Goal: Information Seeking & Learning: Learn about a topic

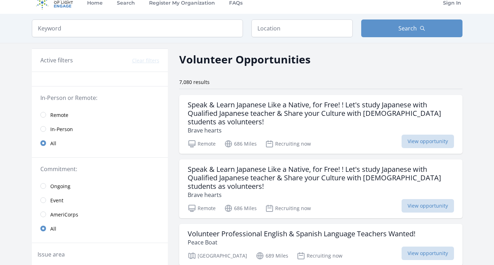
scroll to position [14, 0]
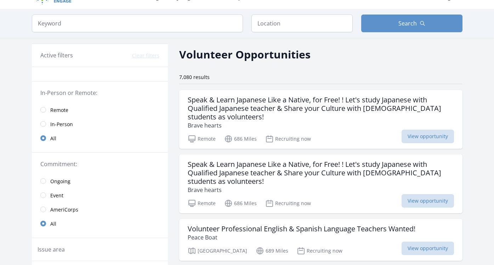
click at [66, 110] on span "Remote" at bounding box center [59, 110] width 18 height 7
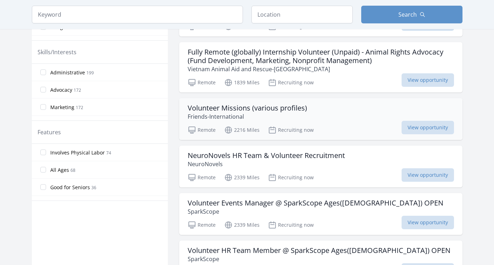
scroll to position [288, 0]
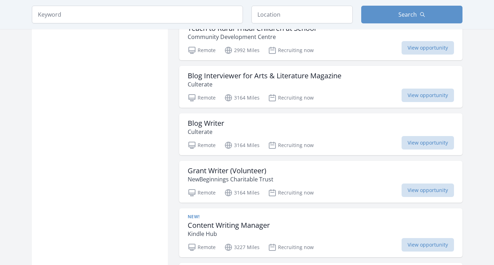
scroll to position [1236, 0]
click at [269, 79] on p "Culterate" at bounding box center [265, 83] width 154 height 9
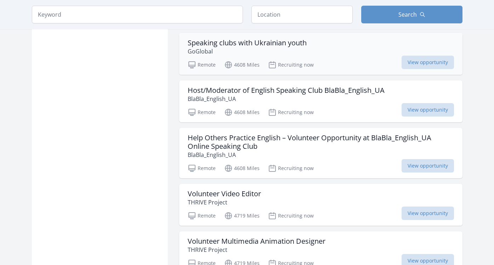
scroll to position [3009, 0]
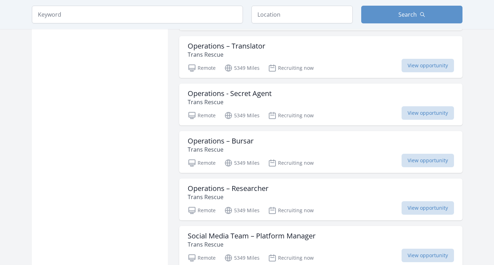
scroll to position [4105, 0]
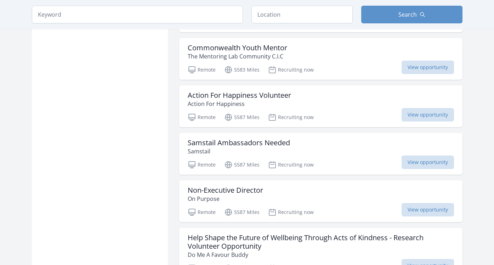
scroll to position [5215, 0]
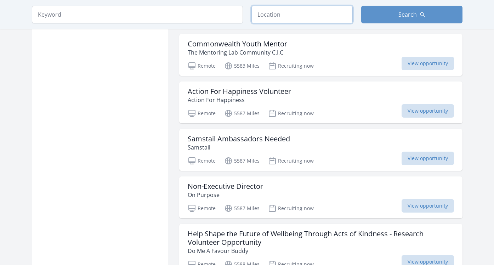
click at [321, 19] on input "text" at bounding box center [302, 15] width 101 height 18
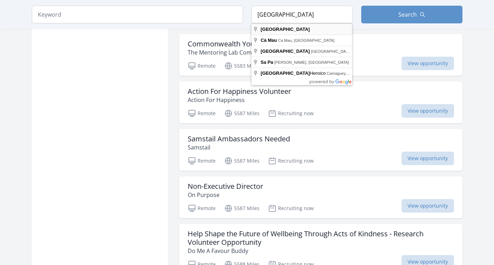
type input "[GEOGRAPHIC_DATA]"
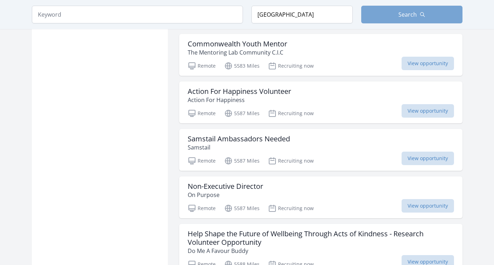
click at [406, 20] on button "Search" at bounding box center [411, 15] width 101 height 18
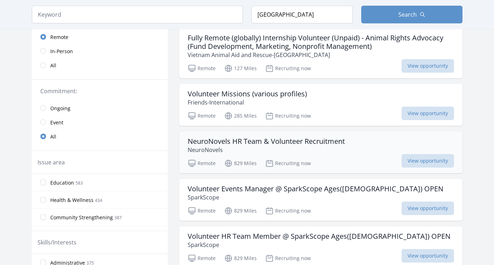
scroll to position [123, 0]
click at [362, 94] on div "Volunteer Missions (various profiles) Friends-International" at bounding box center [321, 98] width 266 height 17
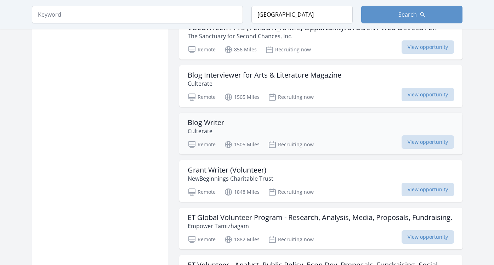
scroll to position [979, 0]
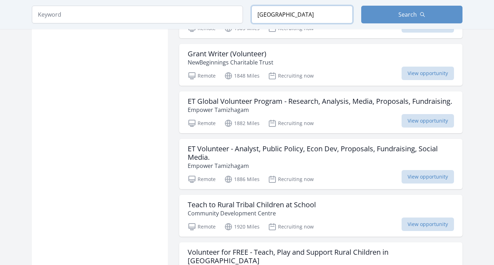
click at [300, 18] on input "[GEOGRAPHIC_DATA]" at bounding box center [302, 15] width 101 height 18
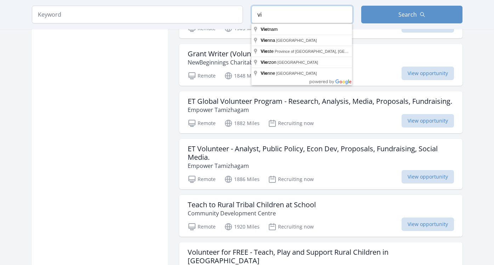
type input "v"
type input "[GEOGRAPHIC_DATA]"
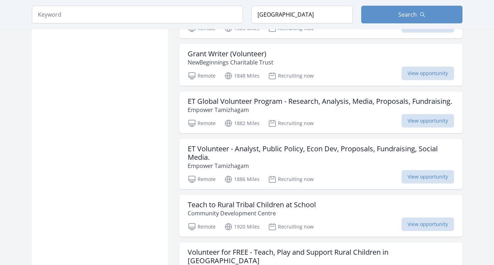
click at [354, 20] on form "Keyword Location [GEOGRAPHIC_DATA] Search" at bounding box center [247, 15] width 431 height 18
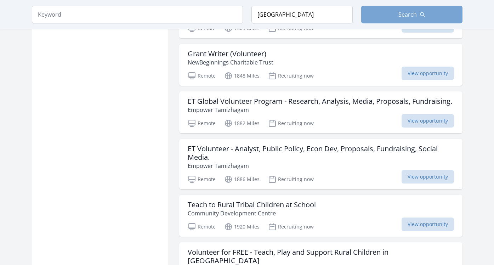
click at [376, 16] on button "Search" at bounding box center [411, 15] width 101 height 18
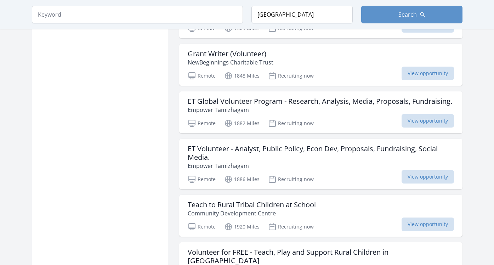
scroll to position [970, 0]
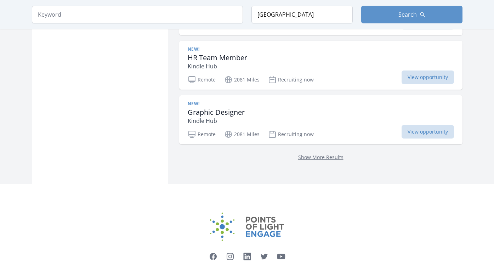
scroll to position [1940, 0]
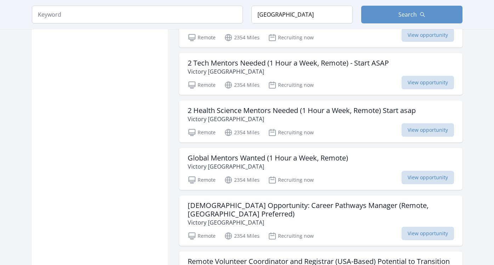
scroll to position [2186, 0]
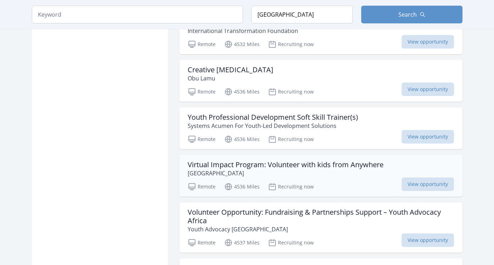
scroll to position [3279, 0]
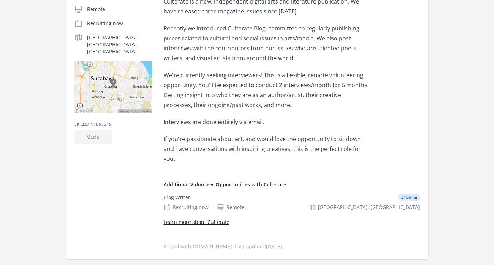
scroll to position [172, 0]
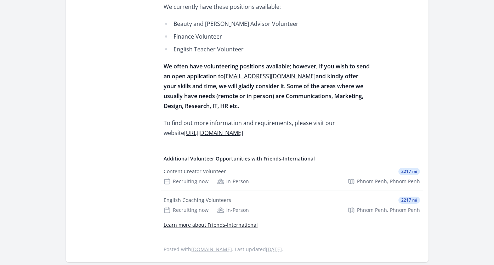
scroll to position [302, 0]
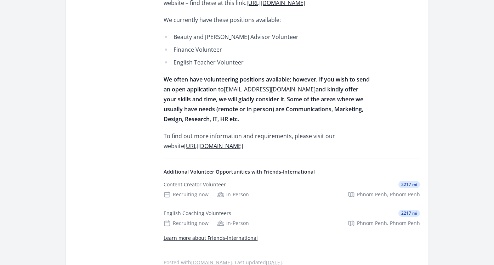
click at [234, 142] on link "https://friends-international.org/jobs/" at bounding box center [213, 146] width 59 height 8
